Goal: Information Seeking & Learning: Learn about a topic

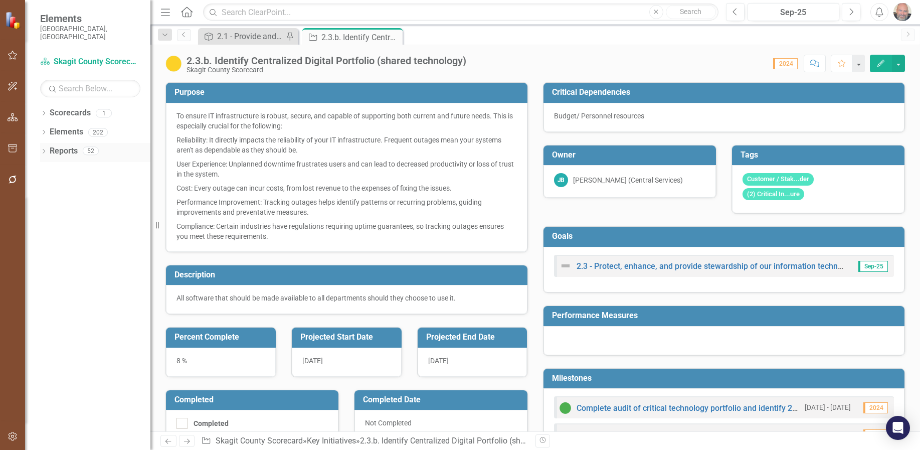
click at [61, 145] on link "Reports" at bounding box center [64, 151] width 28 height 12
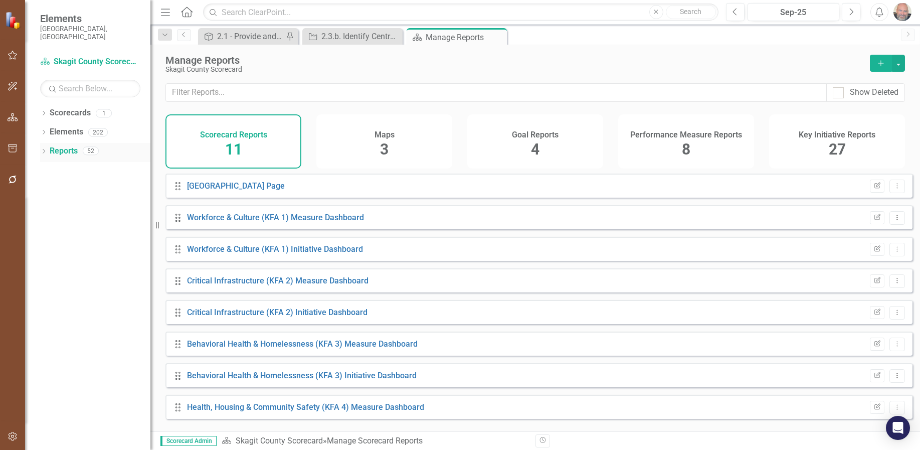
click at [46, 149] on icon "Dropdown" at bounding box center [43, 152] width 7 height 6
click at [304, 254] on link "Workforce & Culture (KFA 1) Initiative Dashboard" at bounding box center [275, 249] width 176 height 10
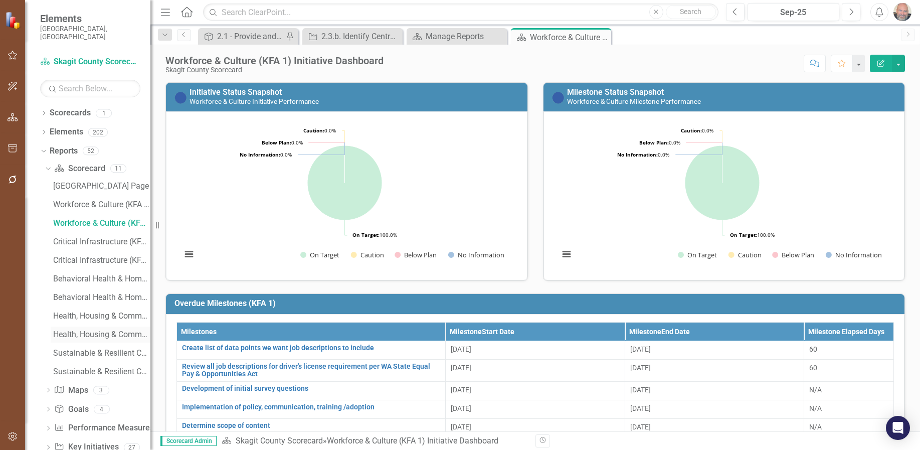
scroll to position [15, 0]
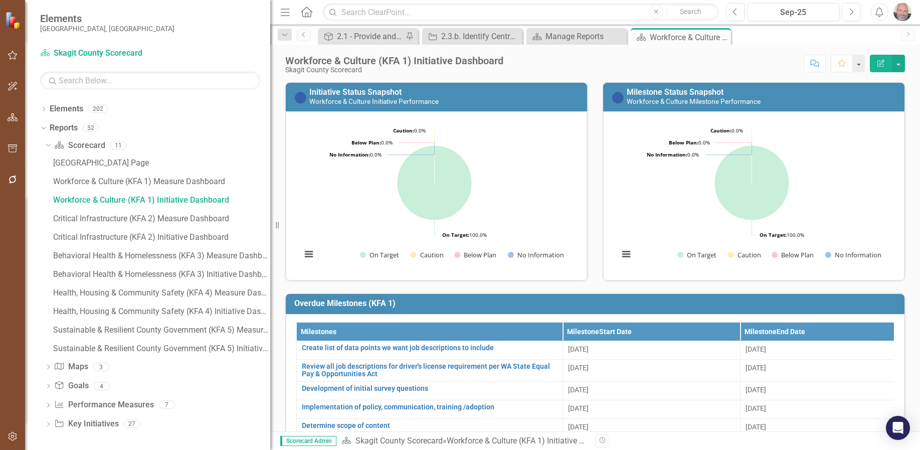
drag, startPoint x: 152, startPoint y: 235, endPoint x: 270, endPoint y: 233, distance: 118.3
click at [270, 233] on div "Resize" at bounding box center [274, 225] width 8 height 450
click at [128, 216] on div "Critical Infrastructure (KFA 2) Measure Dashboard" at bounding box center [161, 218] width 217 height 9
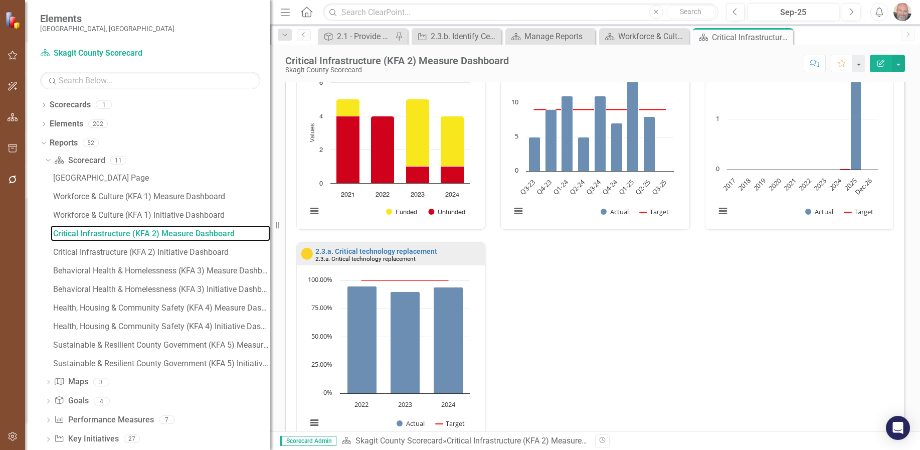
scroll to position [521, 0]
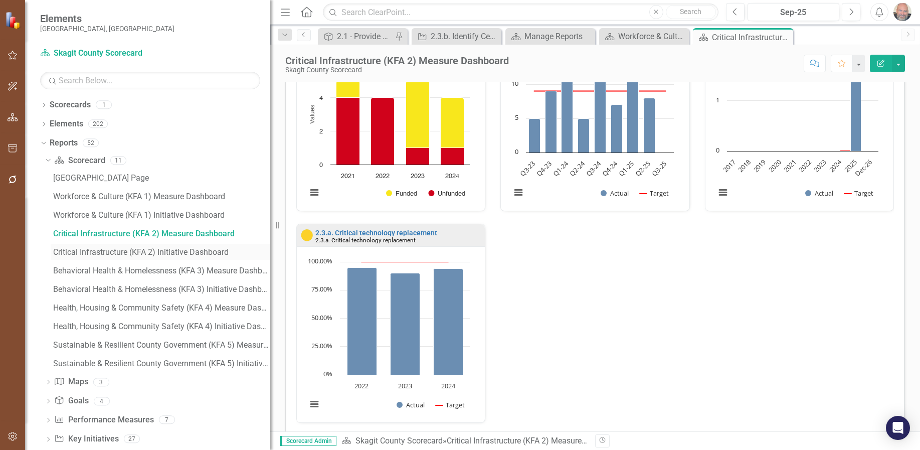
click at [177, 251] on div "Critical Infrastructure (KFA 2) Initiative Dashboard" at bounding box center [161, 252] width 217 height 9
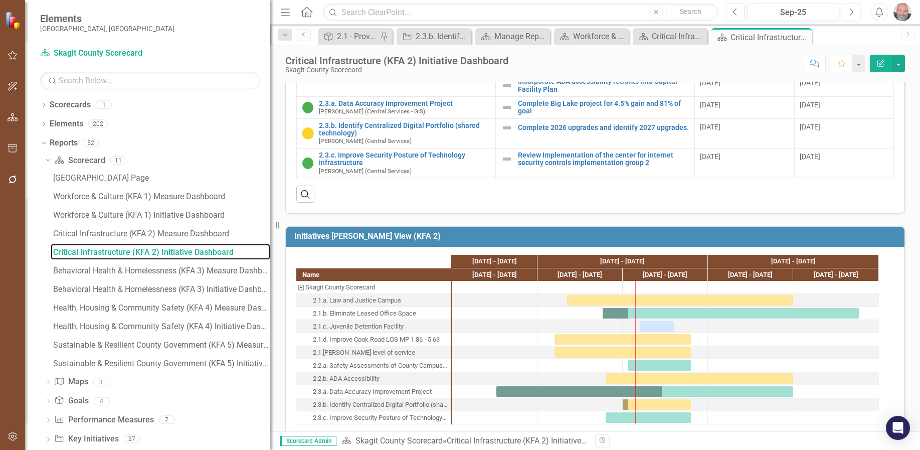
scroll to position [283, 0]
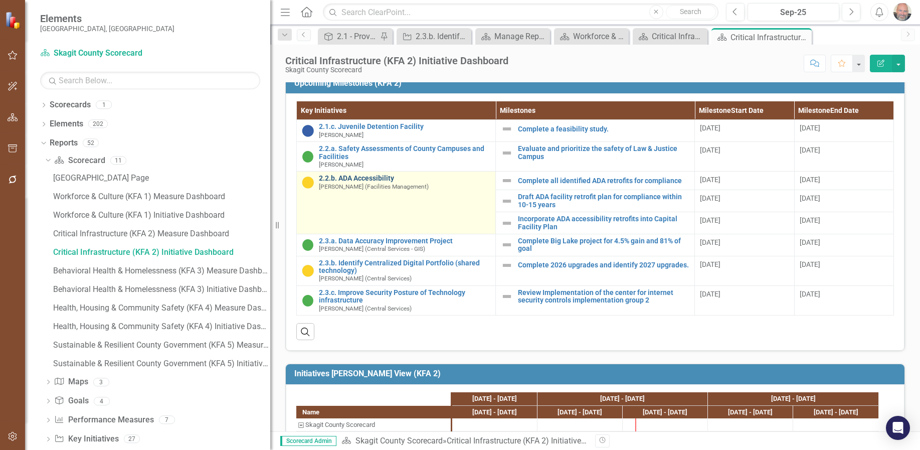
click at [366, 176] on link "2.2.b. ADA Accessibility" at bounding box center [404, 178] width 171 height 8
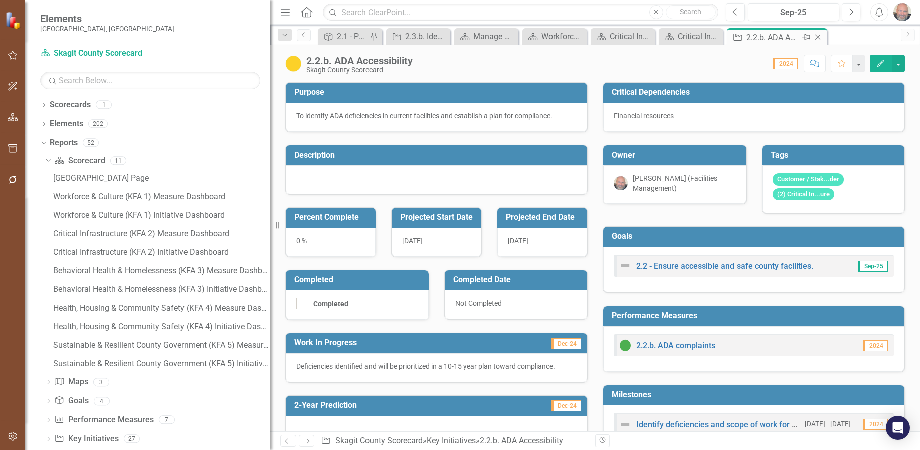
click at [818, 36] on icon "Close" at bounding box center [818, 37] width 10 height 8
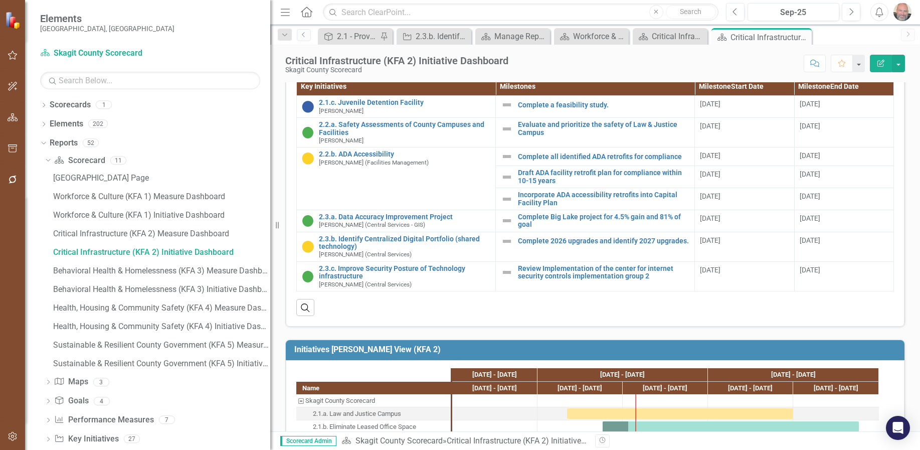
scroll to position [301, 0]
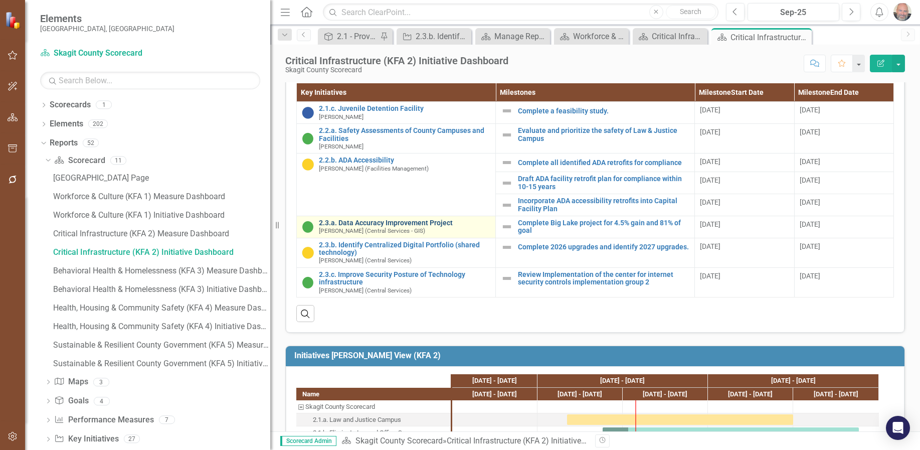
click at [390, 223] on link "2.3.a. Data Accuracy Improvement Project" at bounding box center [404, 223] width 171 height 8
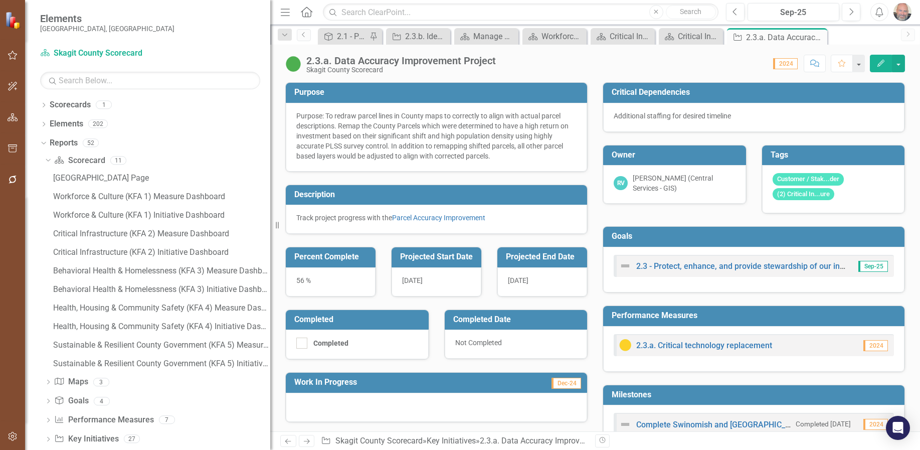
click at [880, 62] on icon "button" at bounding box center [880, 63] width 7 height 7
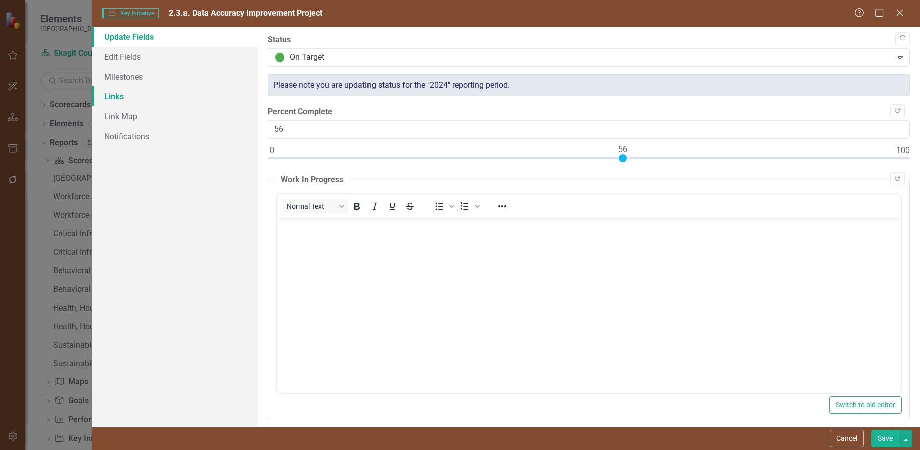
click at [114, 97] on link "Links" at bounding box center [174, 96] width 165 height 20
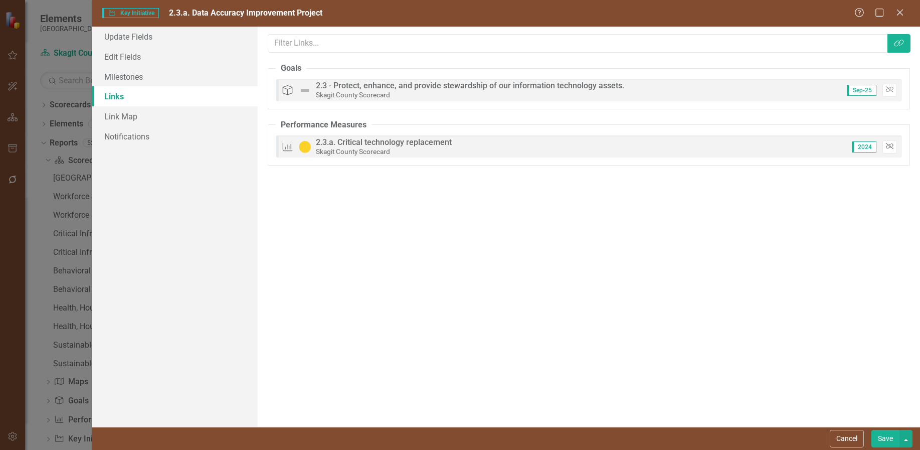
click at [889, 146] on icon "button" at bounding box center [890, 146] width 8 height 6
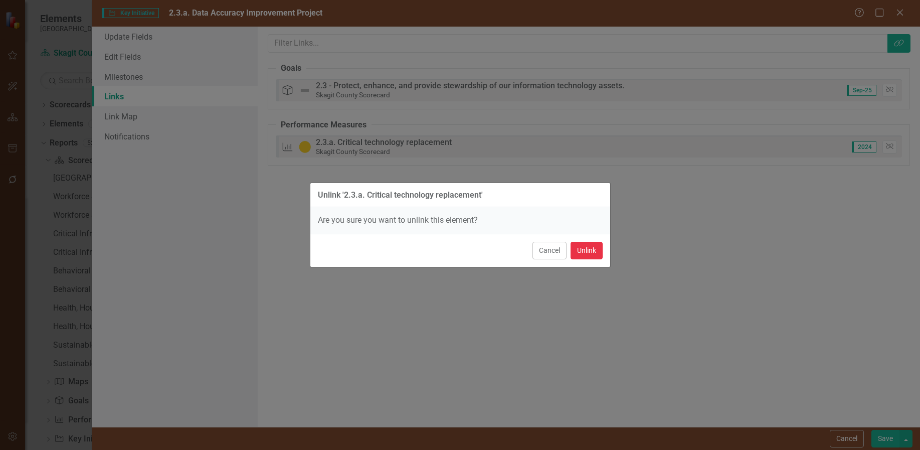
click at [585, 251] on button "Unlink" at bounding box center [586, 251] width 32 height 18
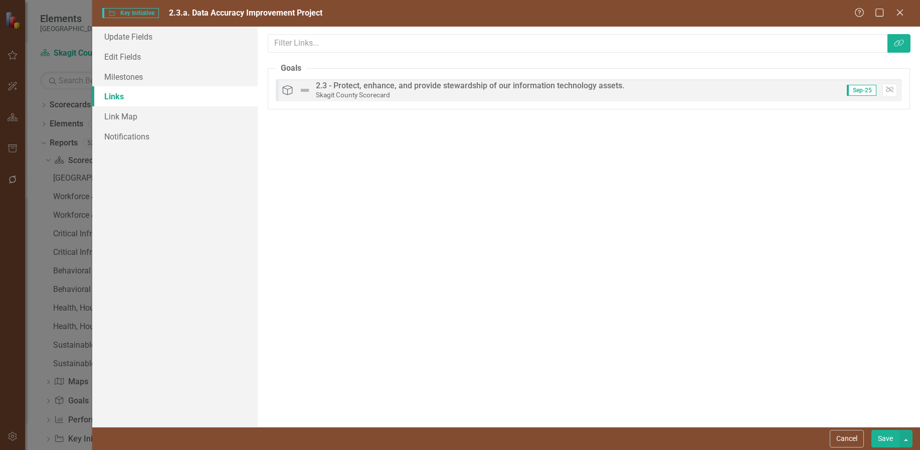
click at [884, 437] on button "Save" at bounding box center [885, 439] width 28 height 18
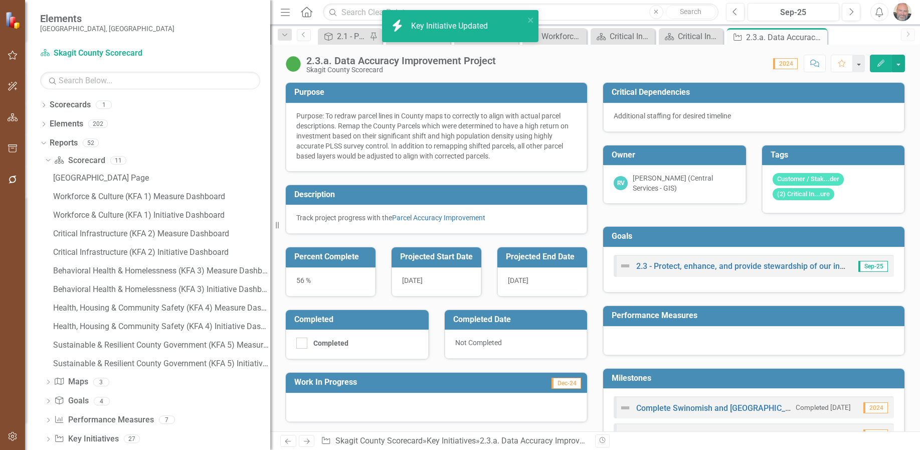
click at [0, 0] on icon "Close" at bounding box center [0, 0] width 0 height 0
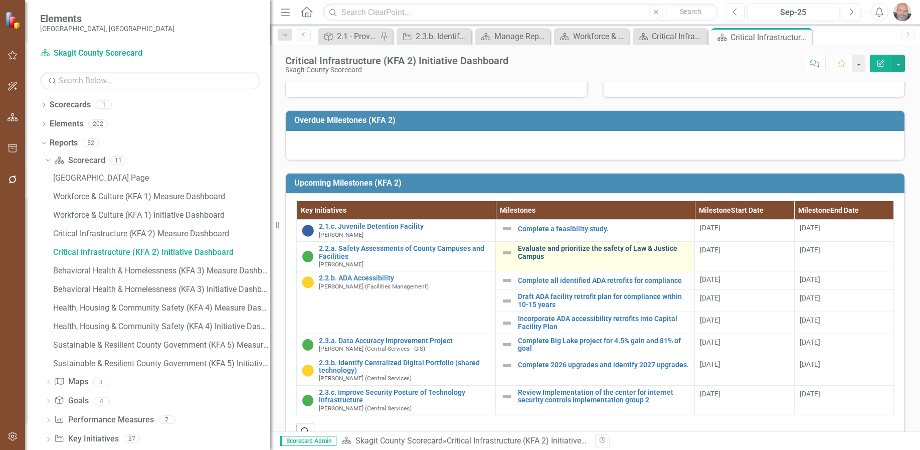
scroll to position [201, 0]
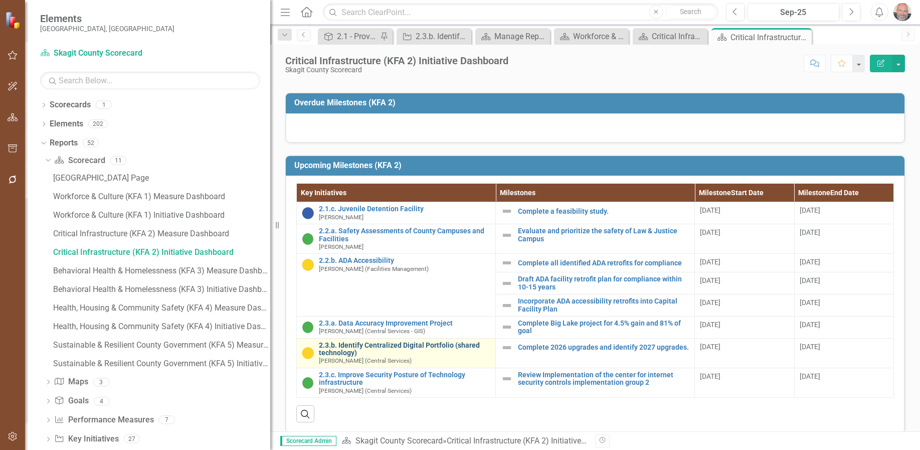
click at [385, 345] on link "2.3.b. Identify Centralized Digital Portfolio (shared technology)" at bounding box center [404, 349] width 171 height 16
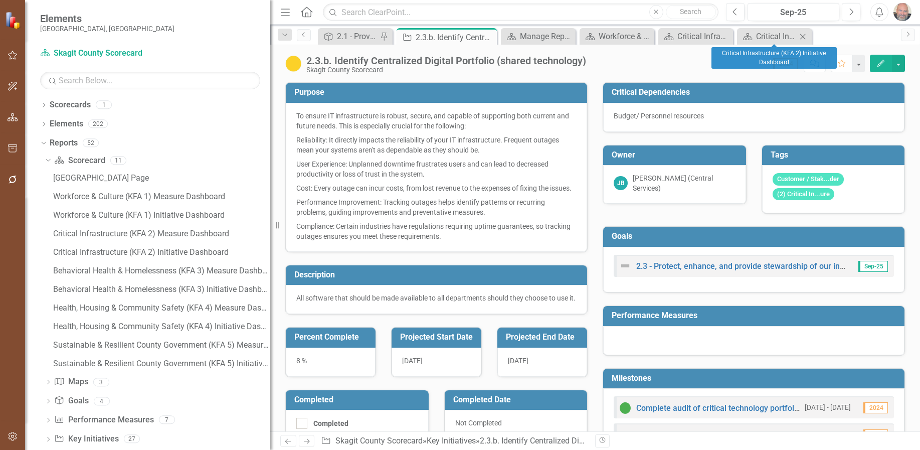
click at [804, 38] on icon at bounding box center [803, 37] width 6 height 6
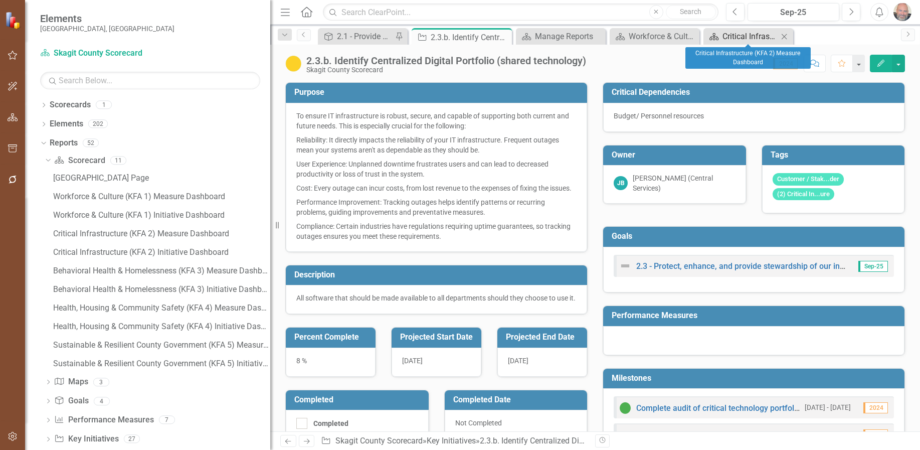
click at [747, 33] on div "Critical Infrastructure (KFA 2) Measure Dashboard" at bounding box center [750, 36] width 56 height 13
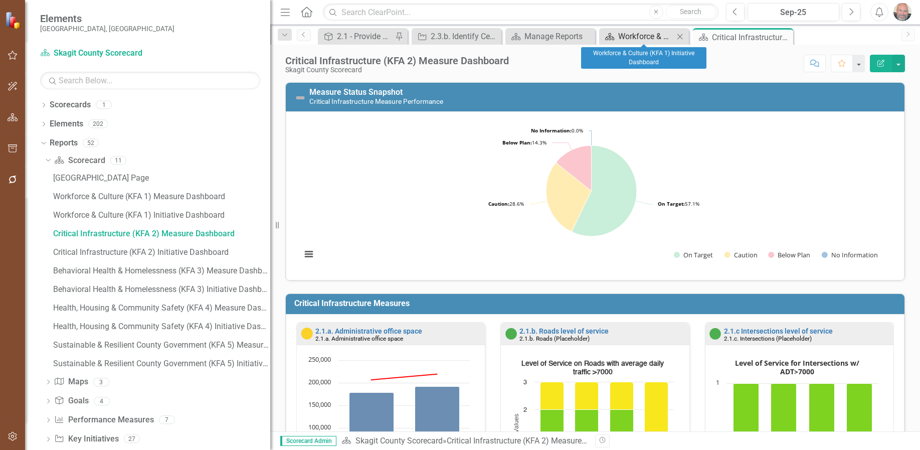
click at [640, 32] on div "Workforce & Culture (KFA 1) Initiative Dashboard" at bounding box center [646, 36] width 56 height 13
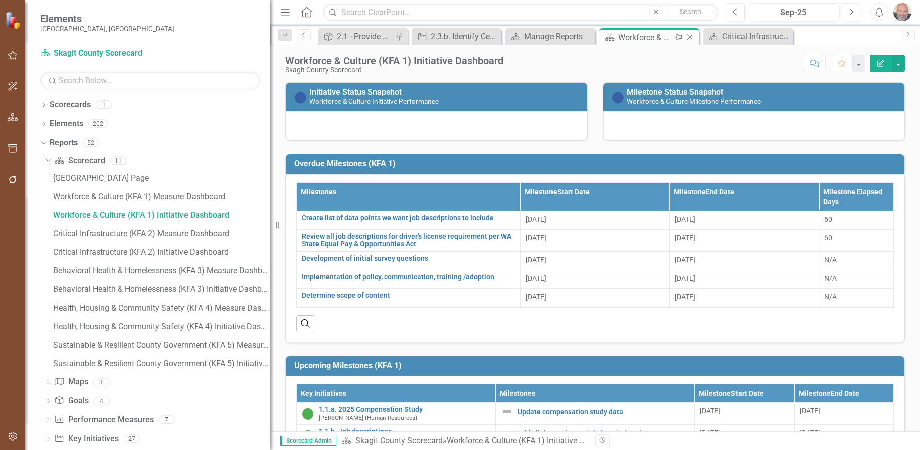
click at [691, 34] on icon "Close" at bounding box center [690, 37] width 10 height 8
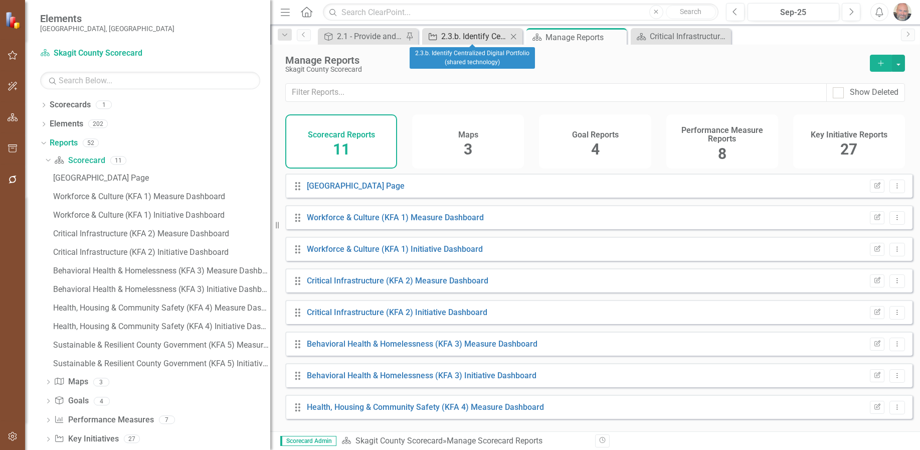
click at [461, 34] on div "2.3.b. Identify Centralized Digital Portfolio (shared technology)" at bounding box center [474, 36] width 66 height 13
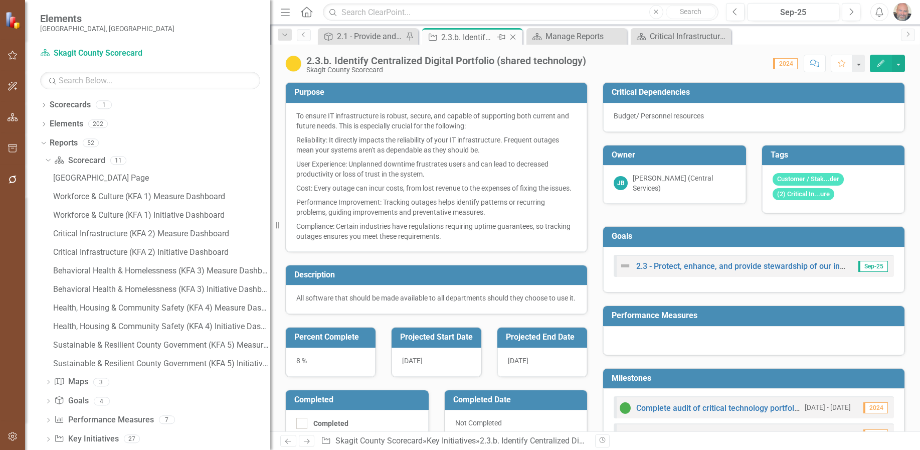
click at [513, 35] on icon "Close" at bounding box center [513, 37] width 10 height 8
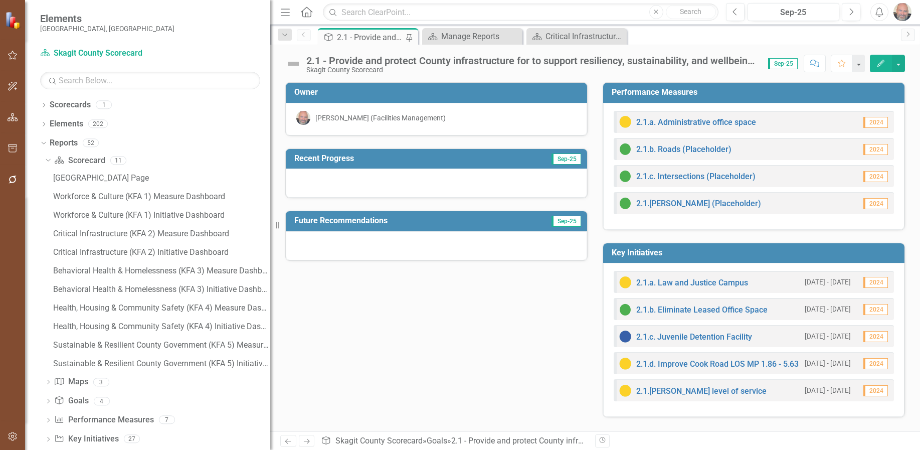
click at [384, 36] on div "2.1 - Provide and protect County infrastructure for to support resiliency, sust…" at bounding box center [370, 37] width 66 height 13
click at [374, 37] on div "2.1 - Provide and protect County infrastructure for to support resiliency, sust…" at bounding box center [370, 37] width 66 height 13
click at [560, 31] on div "Critical Infrastructure (KFA 2) Measure Dashboard" at bounding box center [578, 36] width 66 height 13
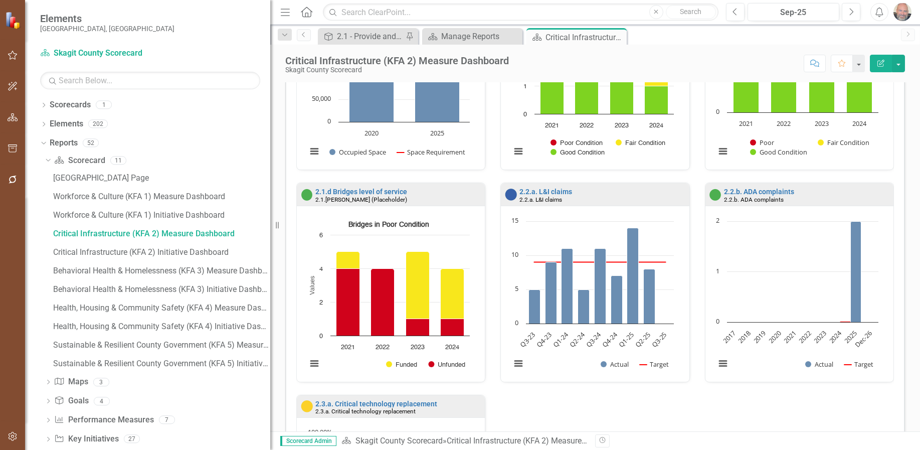
scroll to position [1, 0]
click at [409, 402] on link "2.3.a. Critical technology replacement" at bounding box center [376, 403] width 122 height 8
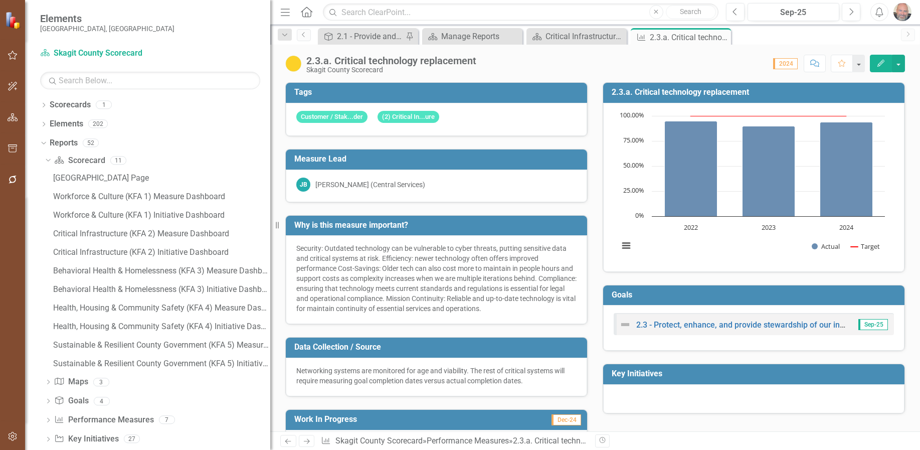
click at [293, 65] on img at bounding box center [293, 64] width 16 height 16
click at [293, 64] on img at bounding box center [293, 64] width 16 height 16
